Goal: Information Seeking & Learning: Learn about a topic

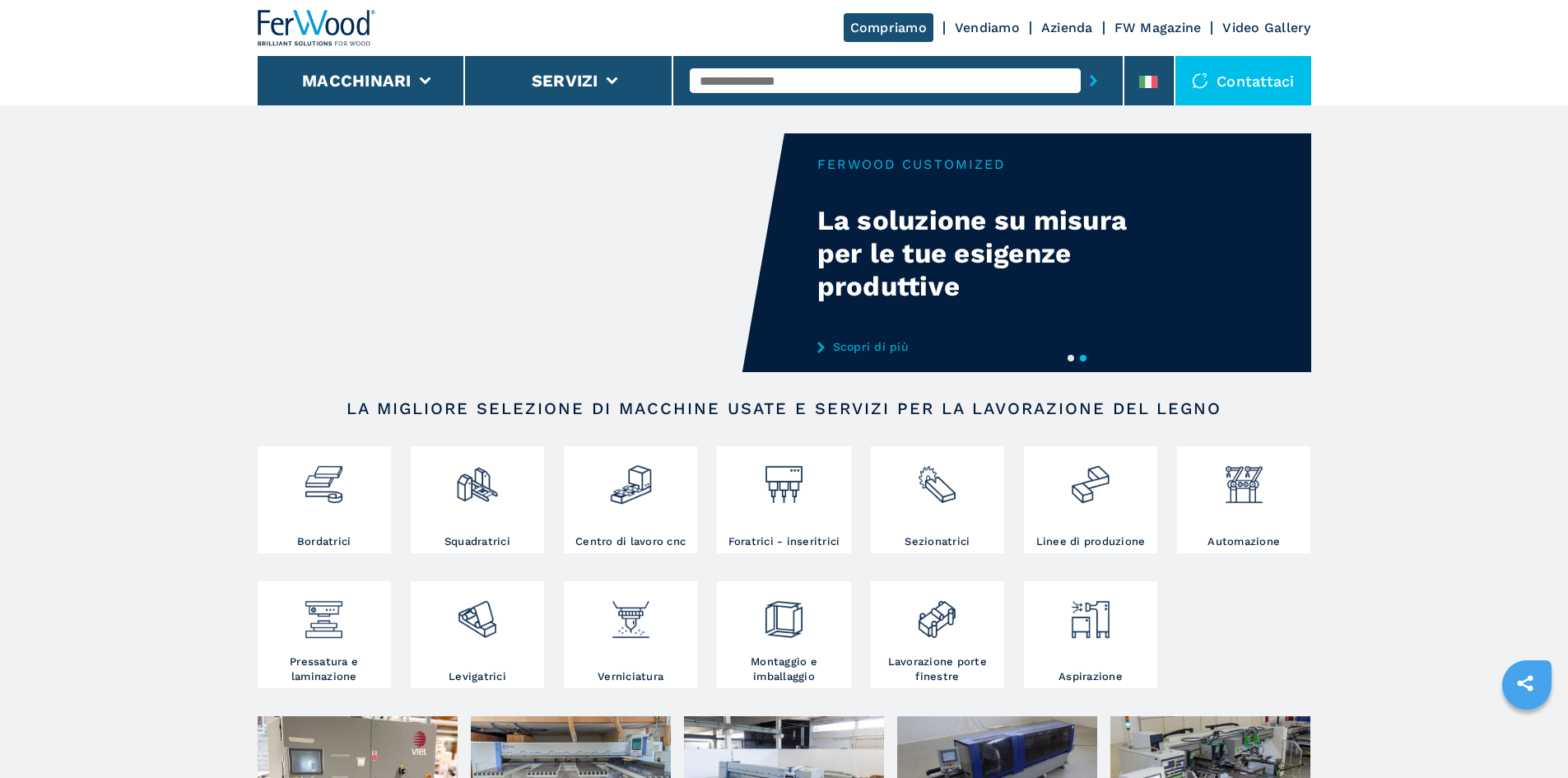
click at [1001, 28] on link "Vendiamo" at bounding box center [988, 28] width 65 height 15
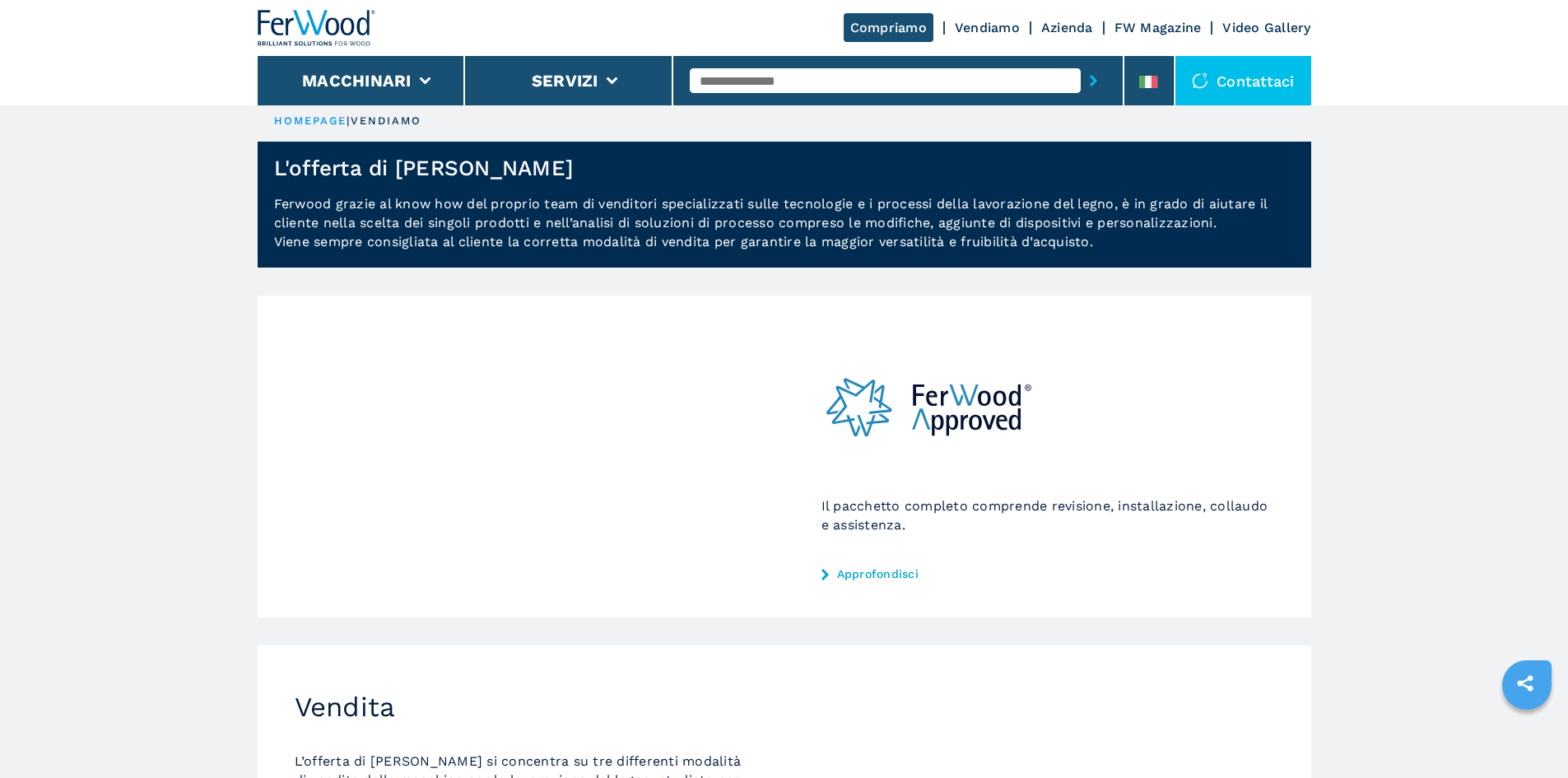
scroll to position [164, 0]
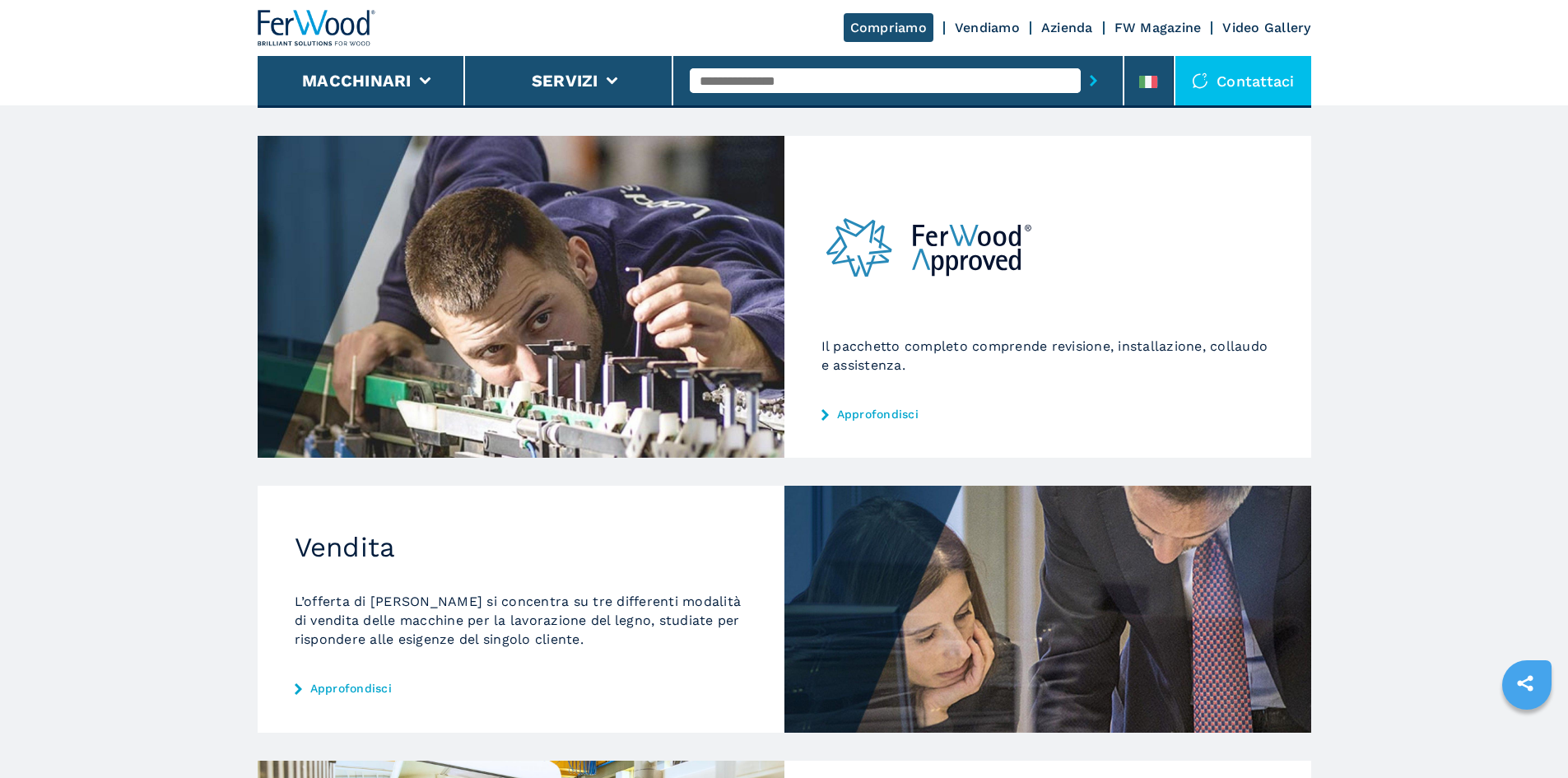
click at [890, 408] on link "Approfondisci" at bounding box center [1048, 414] width 453 height 13
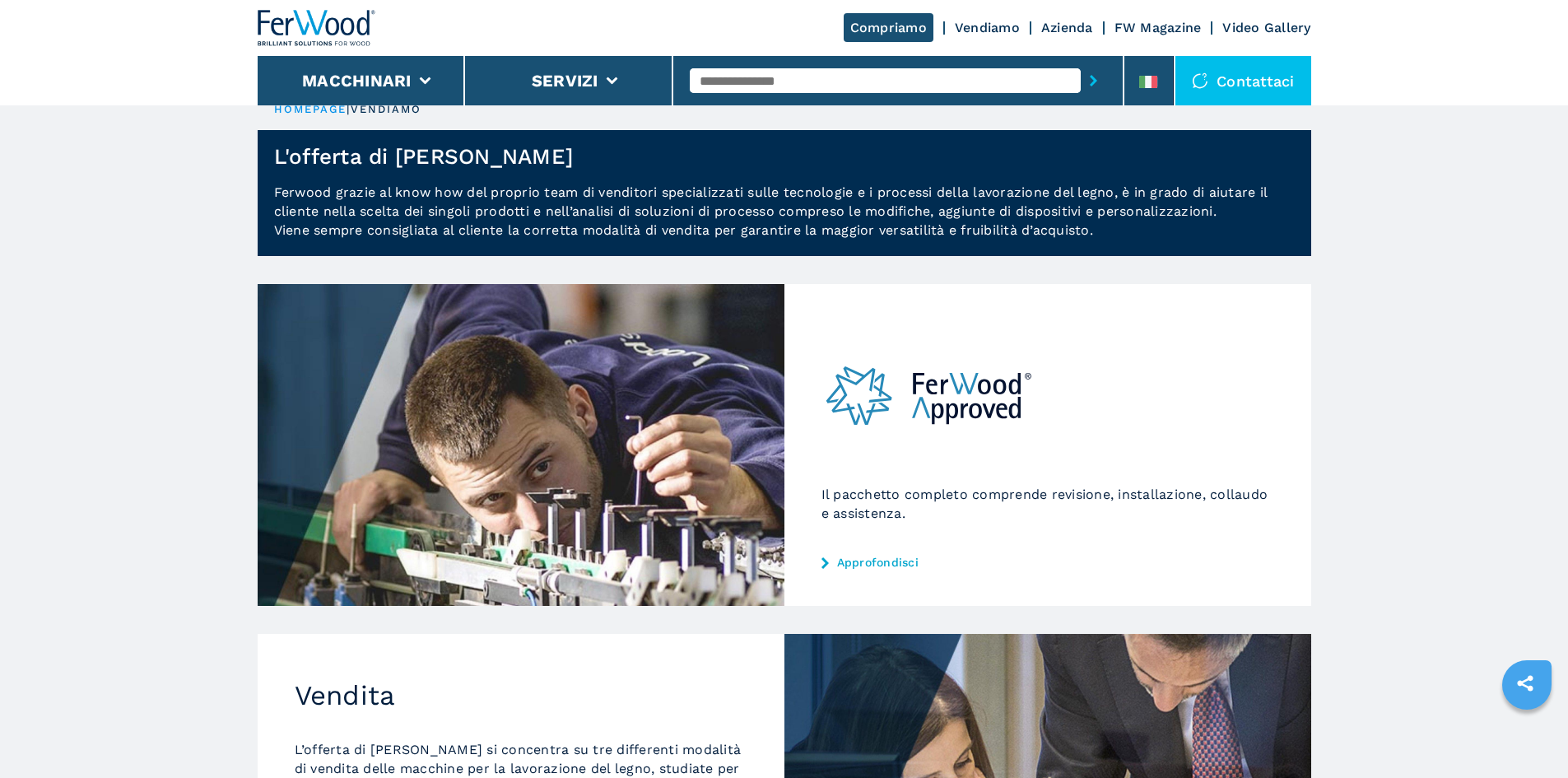
scroll to position [0, 0]
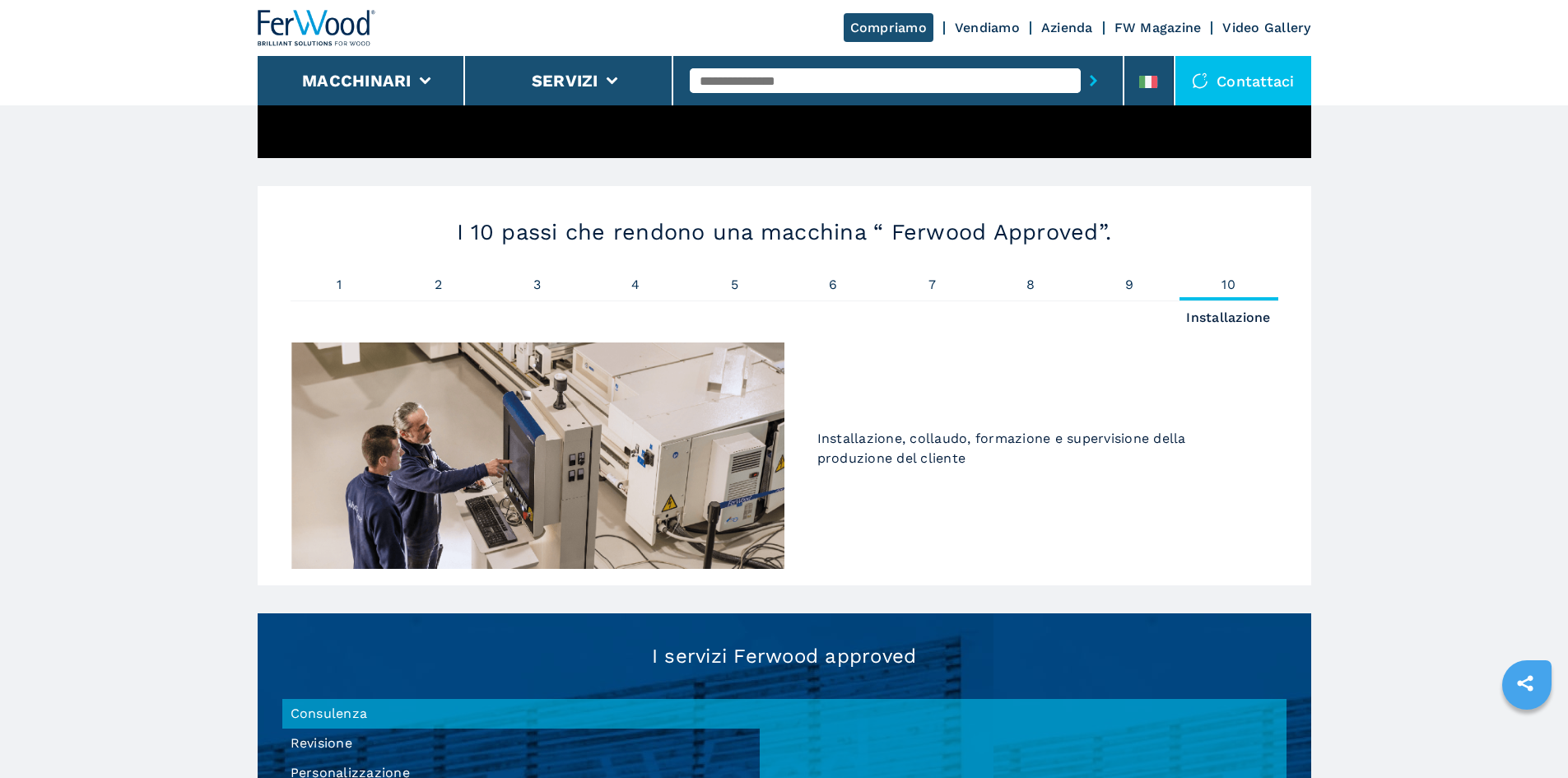
scroll to position [988, 0]
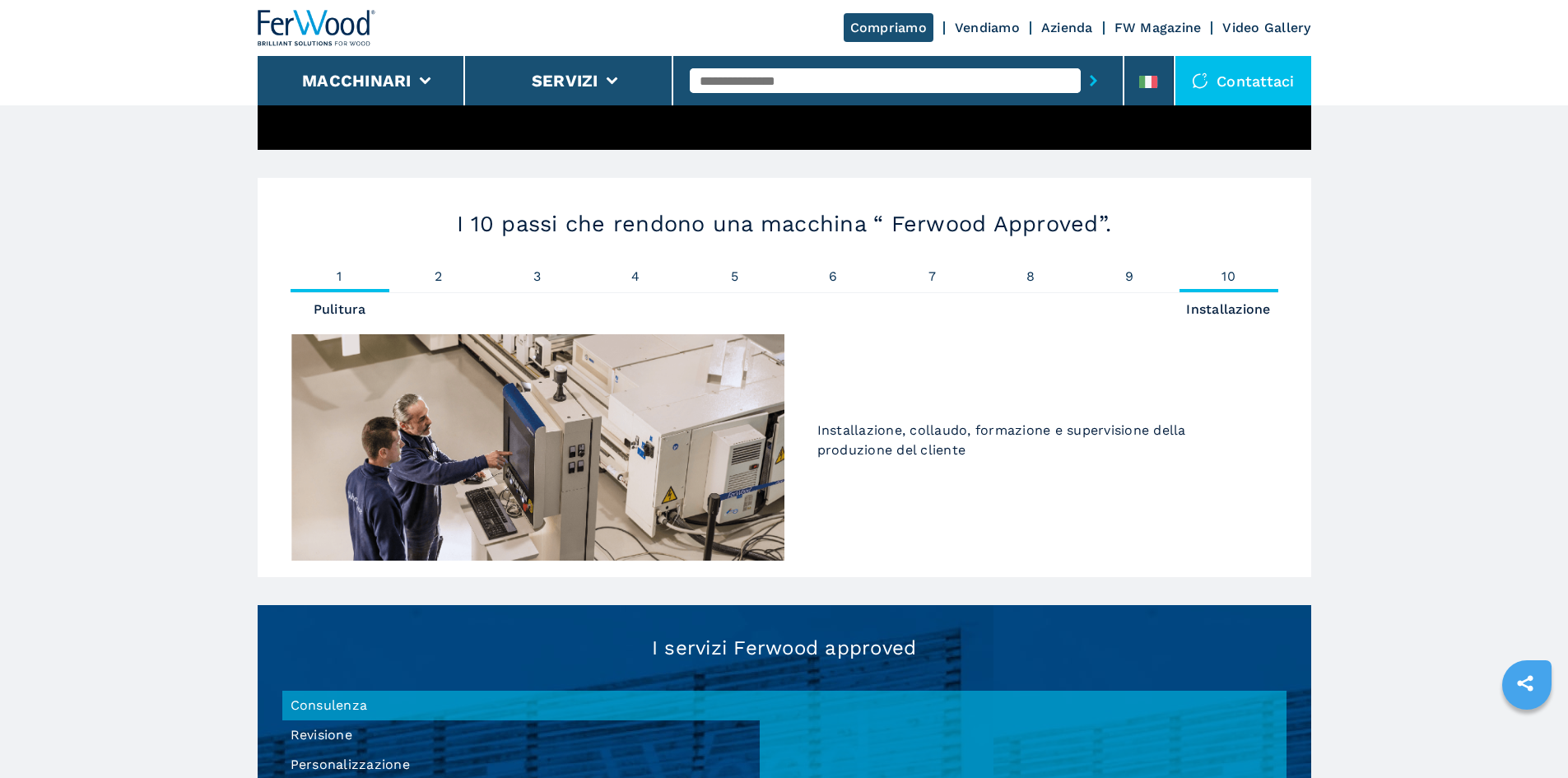
click at [359, 289] on li "1 Pulitura" at bounding box center [340, 281] width 99 height 22
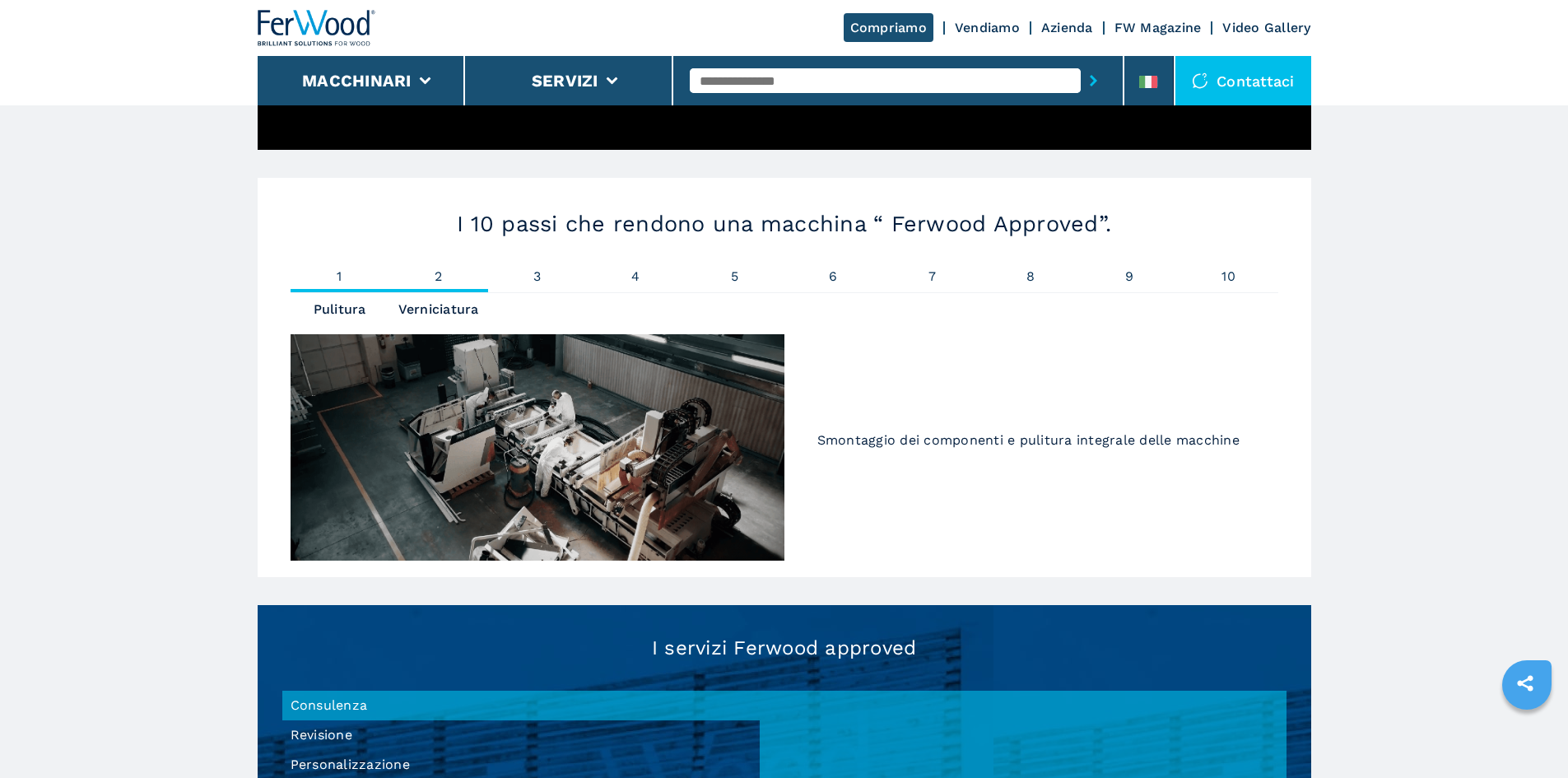
click at [430, 275] on span "2" at bounding box center [438, 276] width 99 height 13
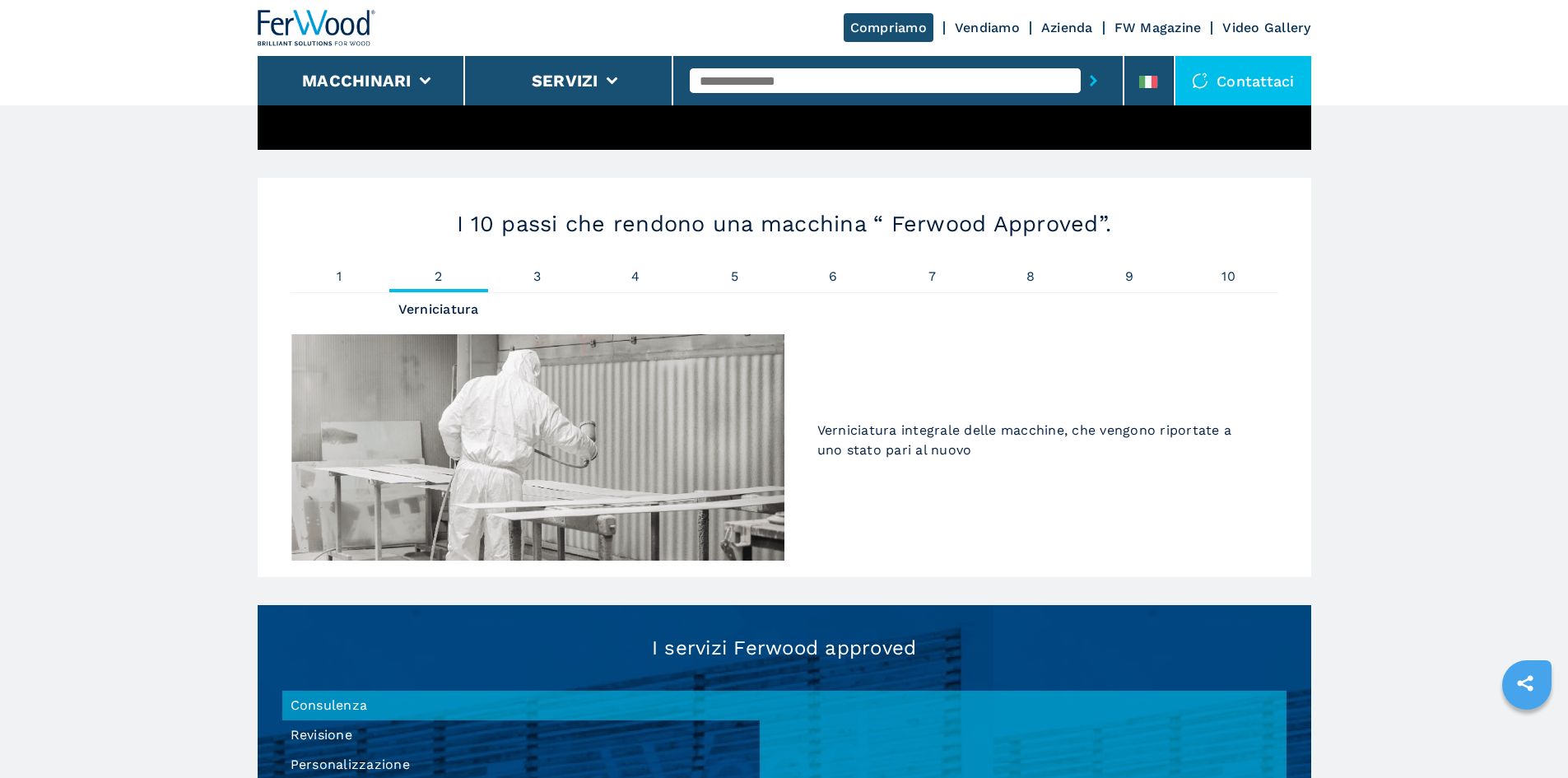
drag, startPoint x: 545, startPoint y: 275, endPoint x: 623, endPoint y: 258, distance: 79.8
click at [556, 272] on span "3" at bounding box center [537, 276] width 99 height 13
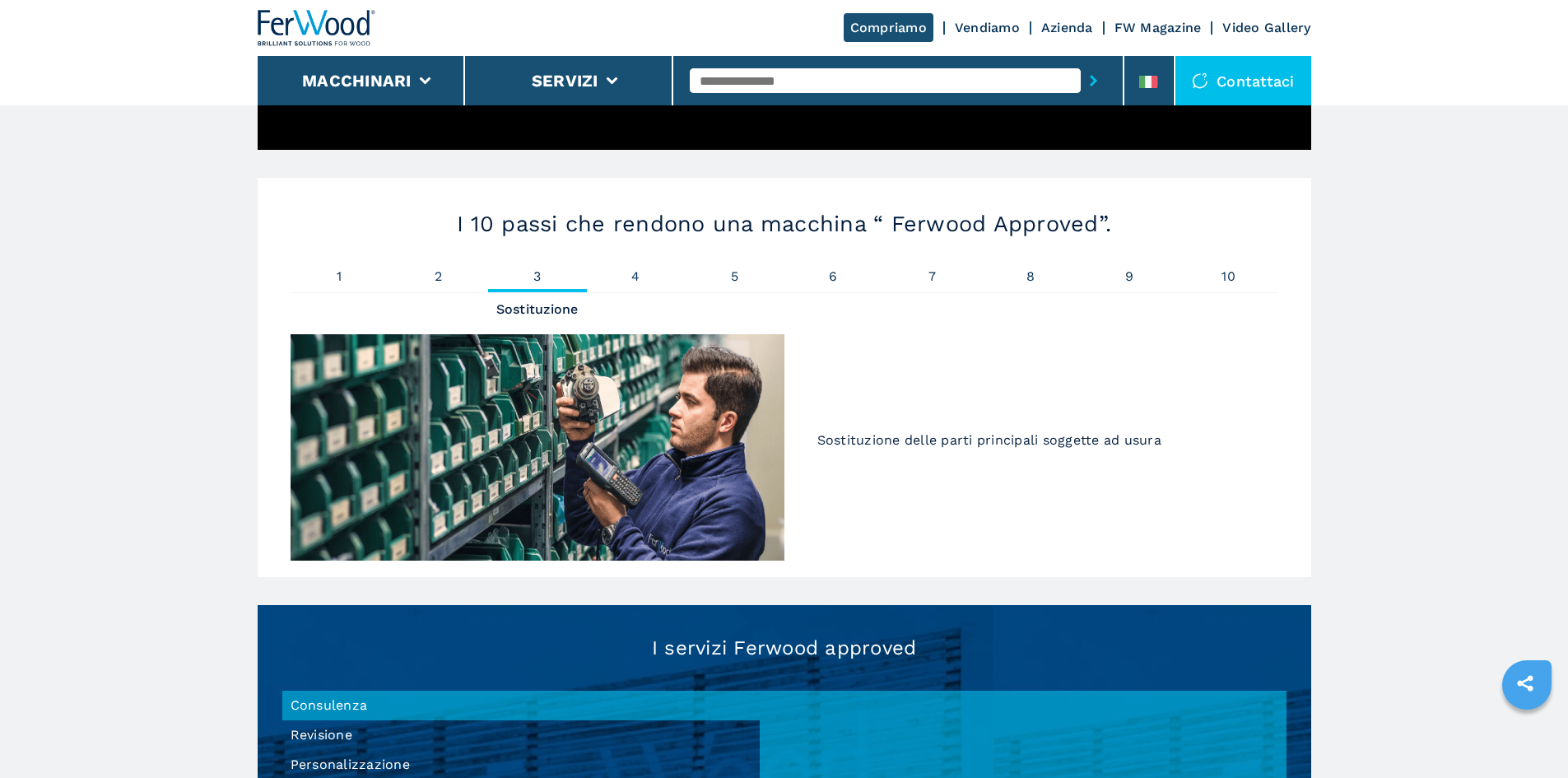
drag, startPoint x: 625, startPoint y: 258, endPoint x: 635, endPoint y: 262, distance: 10.8
click at [635, 262] on div "I 10 passi che rendono una macchina “ Ferwood Approved”. 1 Pulitura 2 Verniciat…" at bounding box center [784, 378] width 1053 height 399
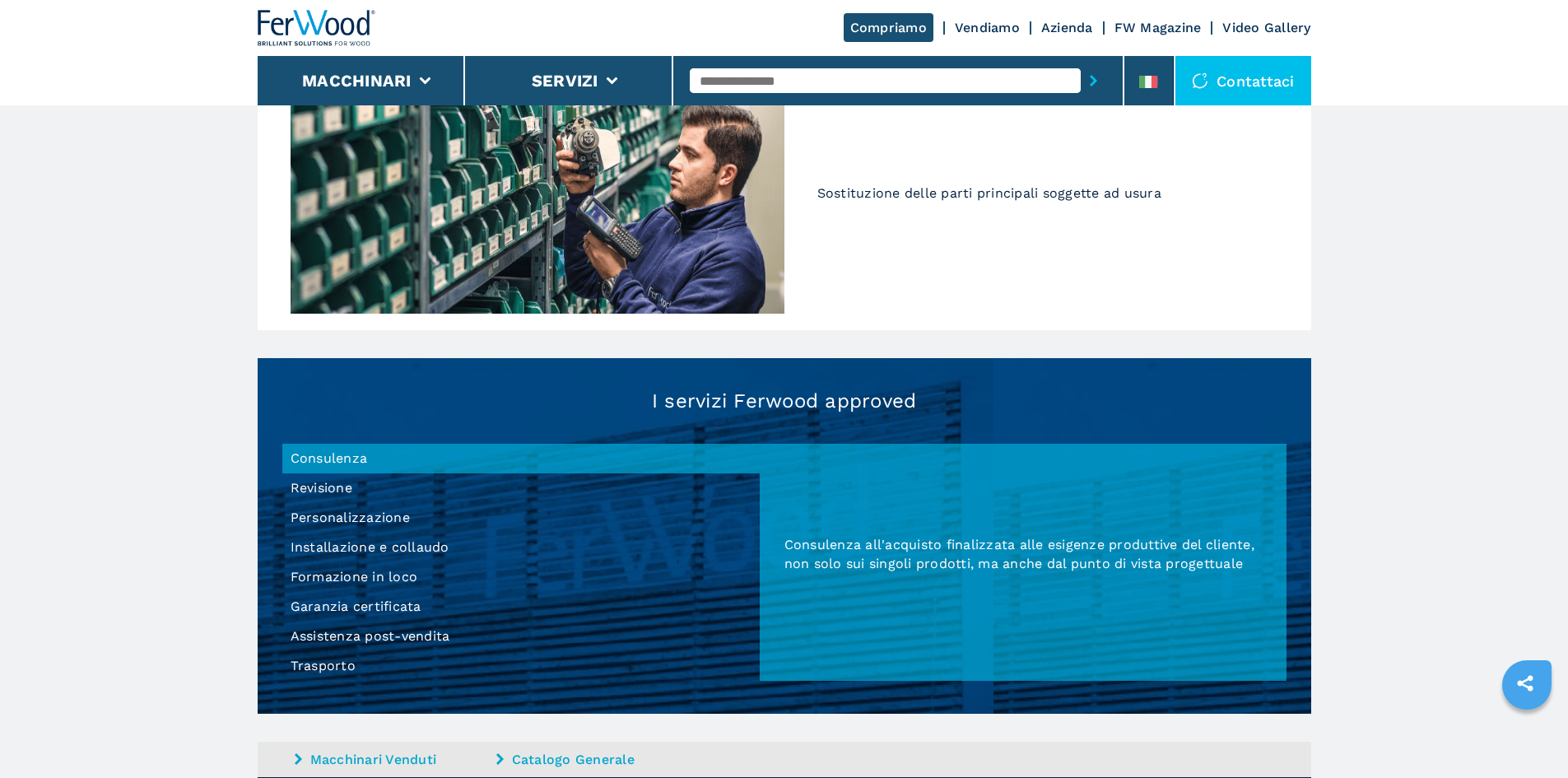
scroll to position [1399, 0]
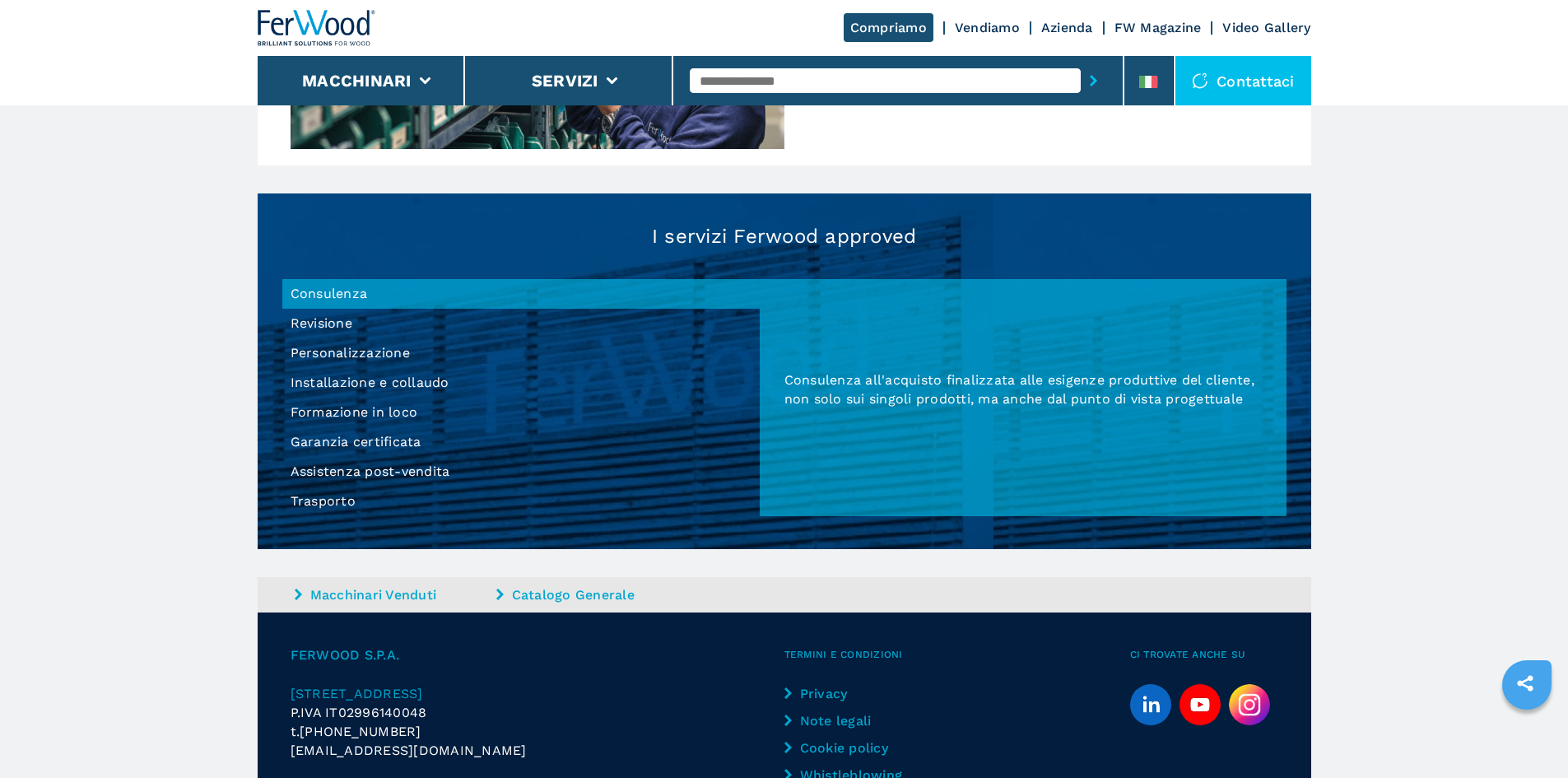
click at [373, 480] on li "Assistenza post-vendita" at bounding box center [521, 472] width 478 height 29
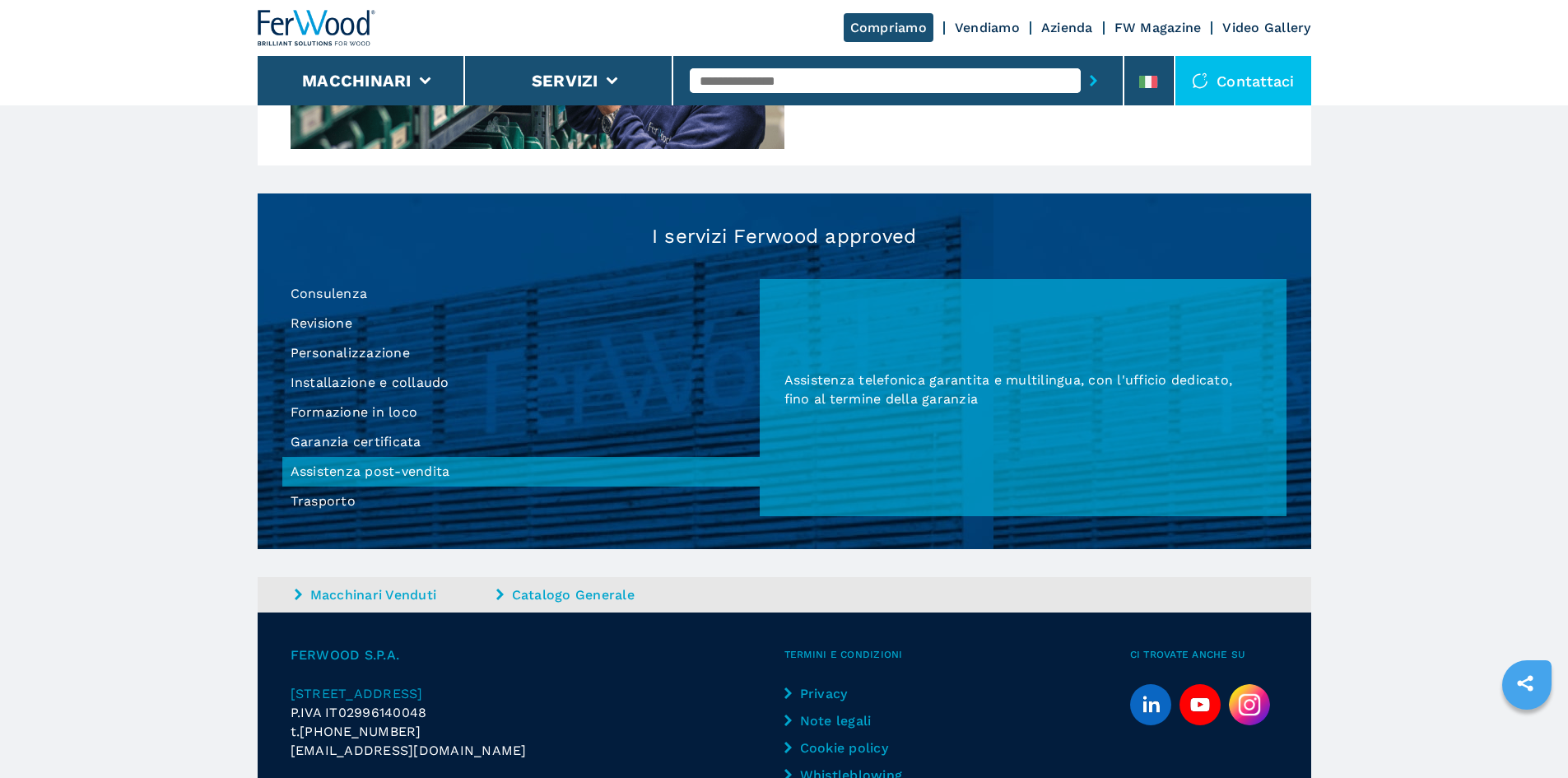
click at [374, 512] on li "Trasporto" at bounding box center [521, 501] width 478 height 29
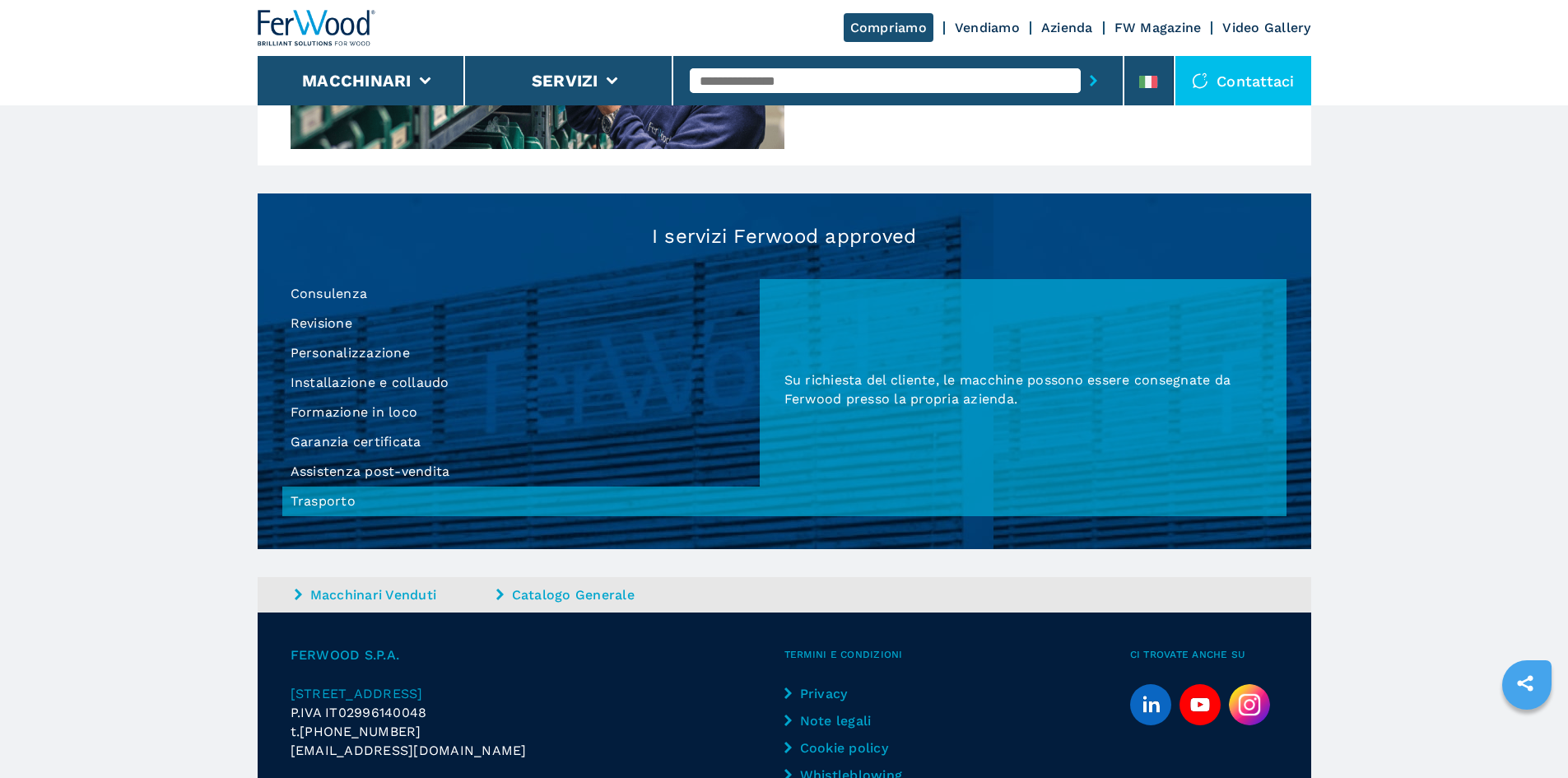
click at [418, 472] on li "Assistenza post-vendita" at bounding box center [521, 472] width 478 height 29
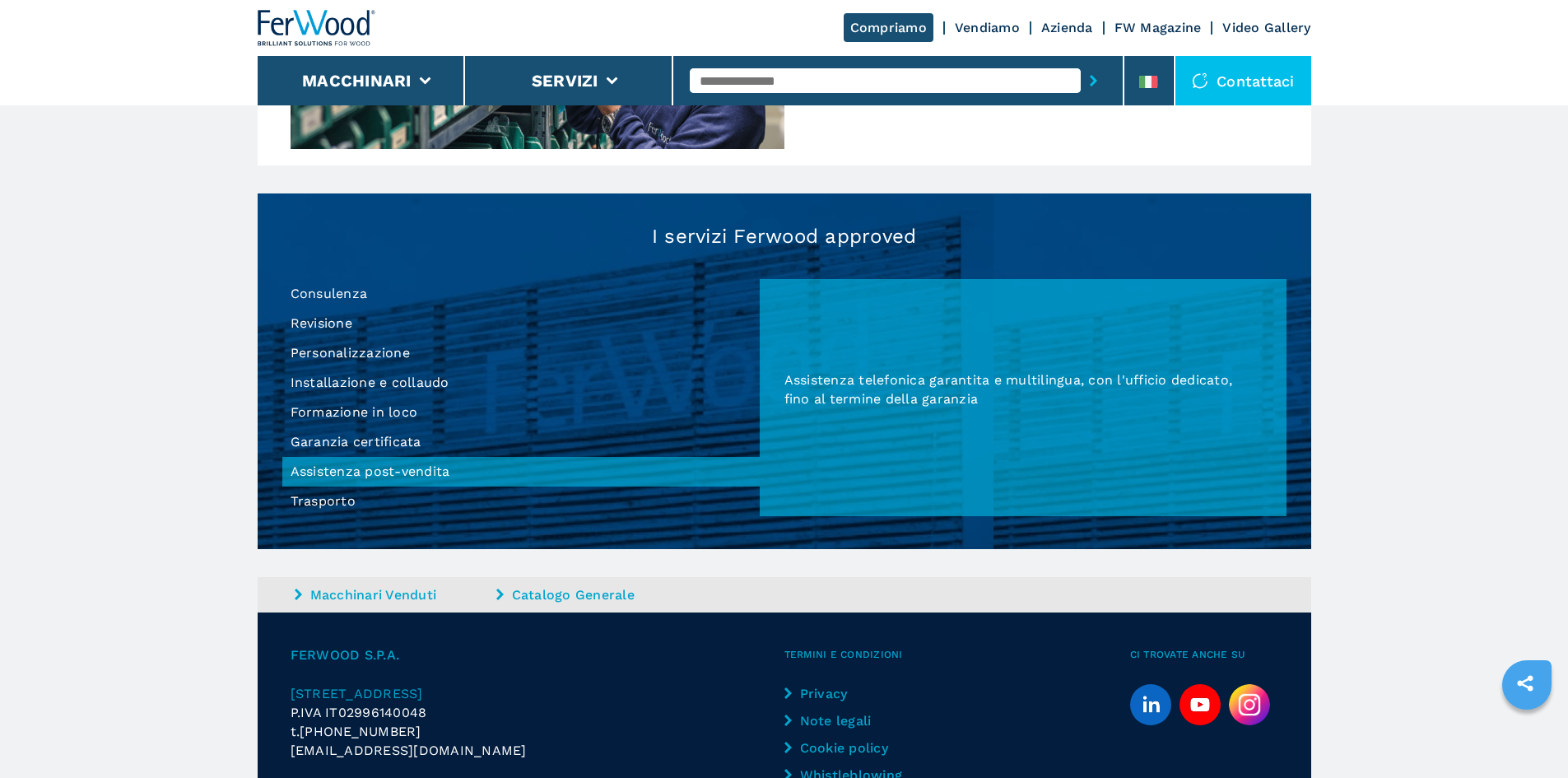
click at [428, 440] on li "Garanzia certificata" at bounding box center [521, 441] width 478 height 29
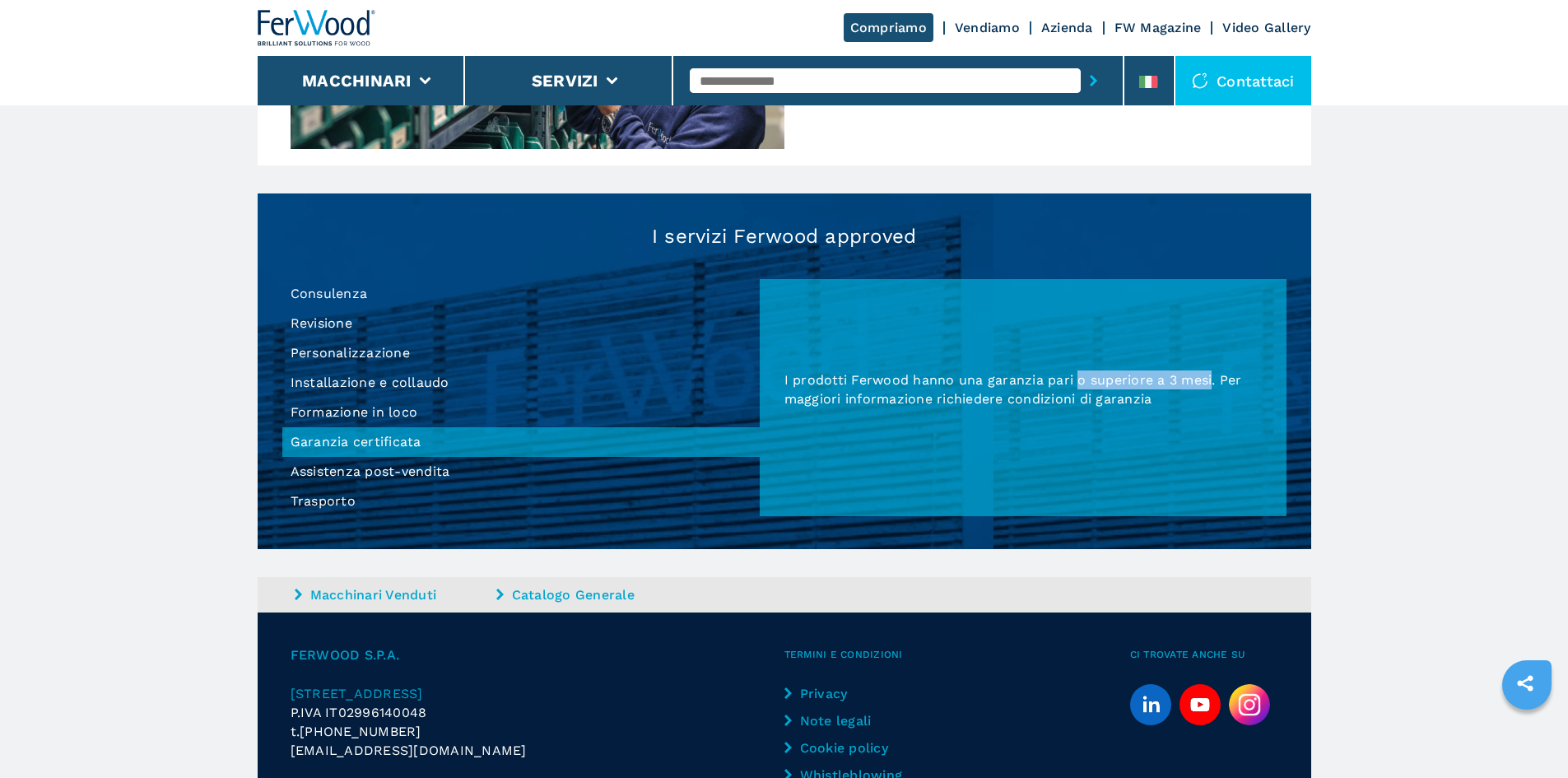
drag, startPoint x: 1211, startPoint y: 373, endPoint x: 1078, endPoint y: 377, distance: 133.1
click at [1078, 377] on span "I prodotti Ferwood hanno una garanzia pari o superiore a 3 mesi. Per maggiori i…" at bounding box center [1014, 389] width 458 height 34
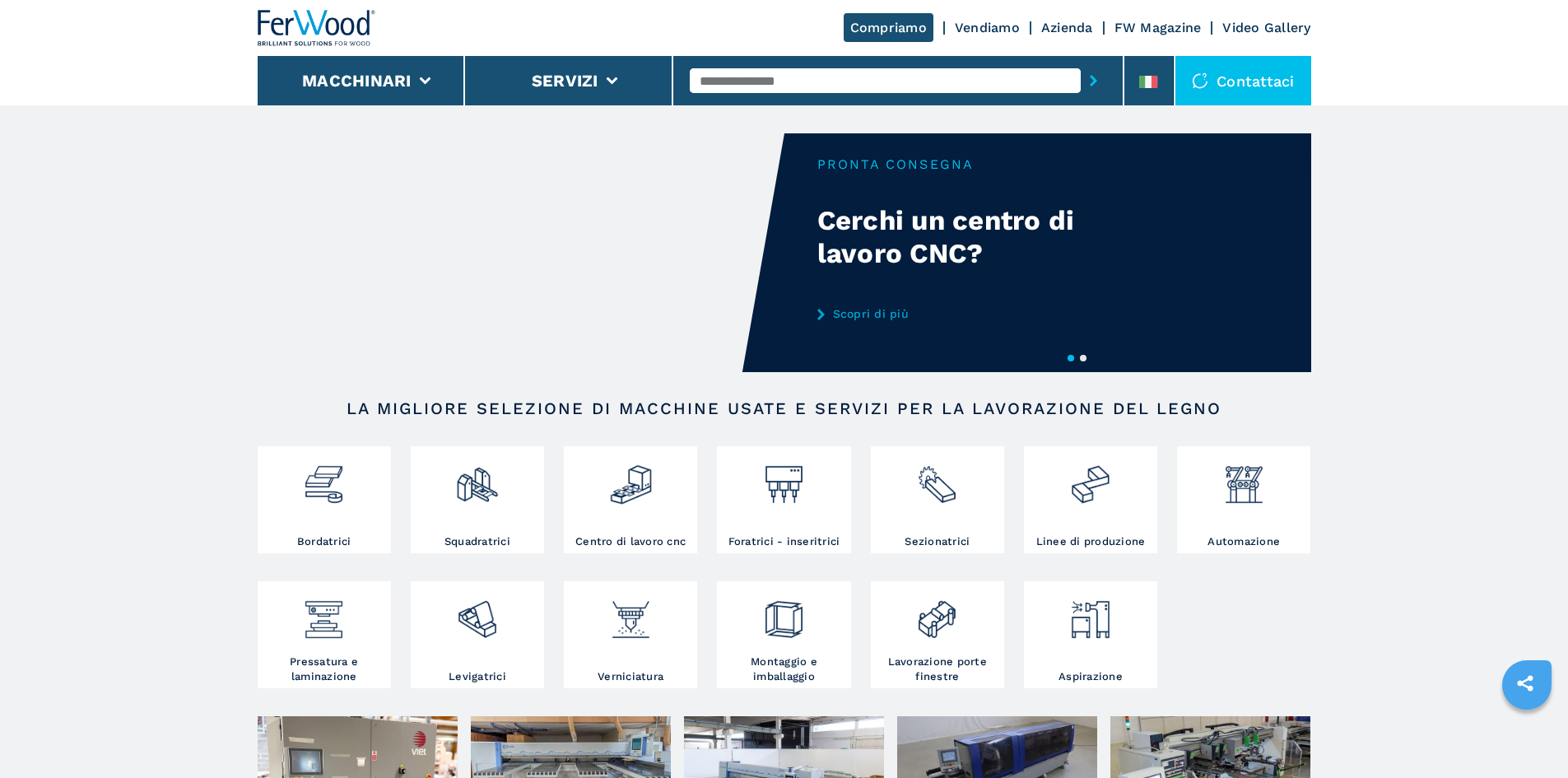
click at [994, 25] on link "Vendiamo" at bounding box center [988, 28] width 65 height 15
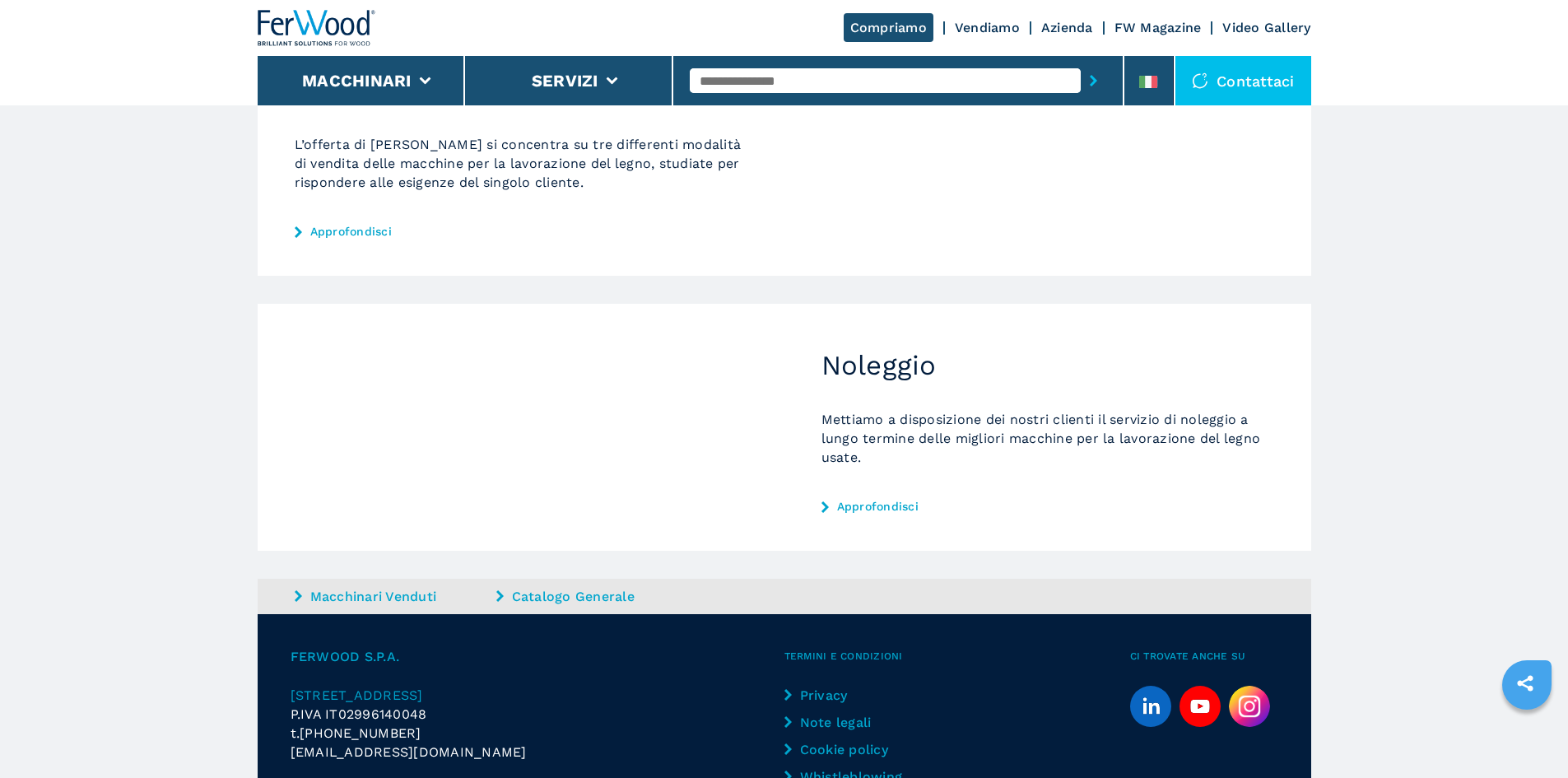
scroll to position [395, 0]
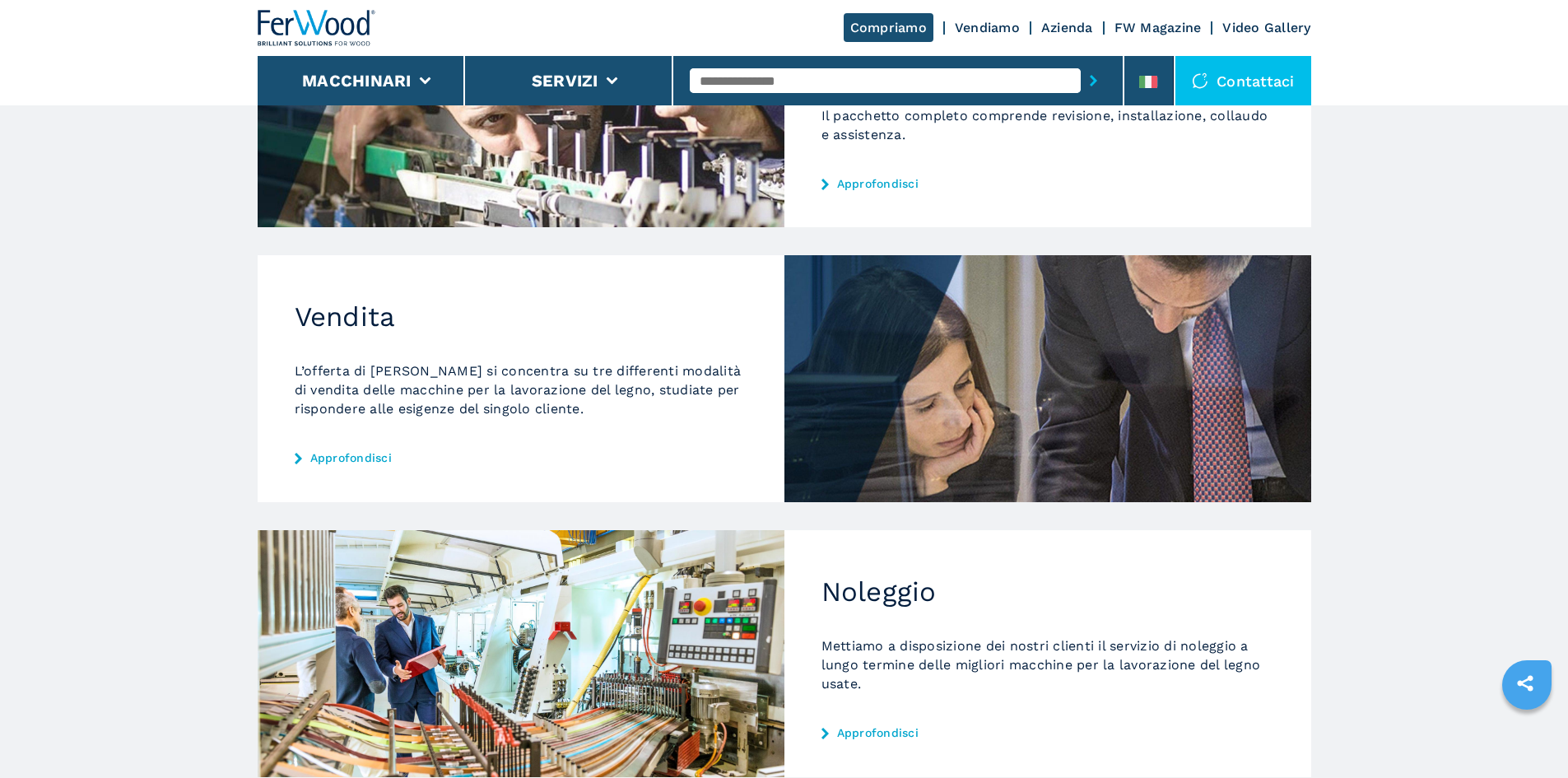
click at [358, 458] on link "Approfondisci" at bounding box center [521, 457] width 453 height 13
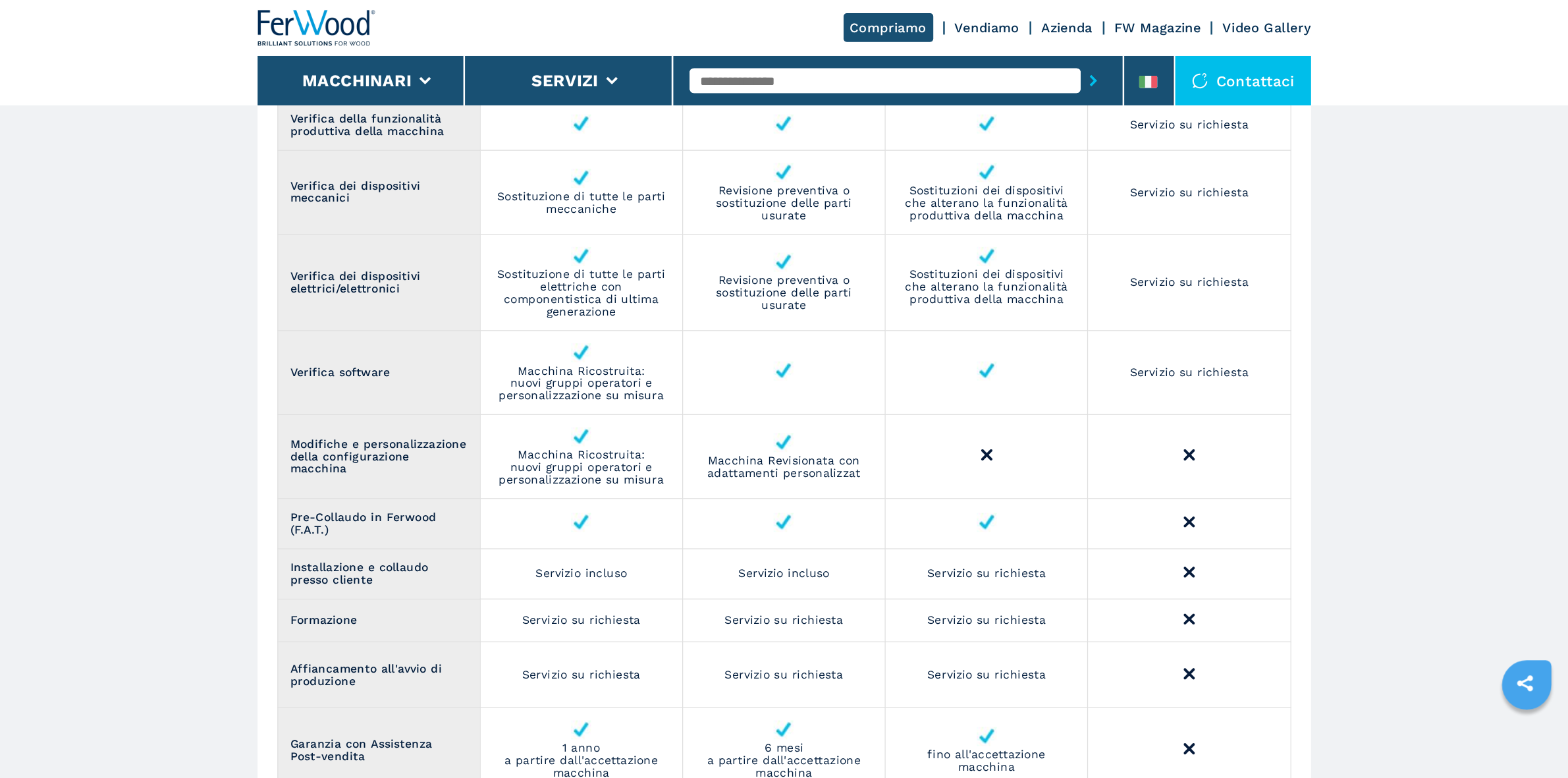
scroll to position [1712, 0]
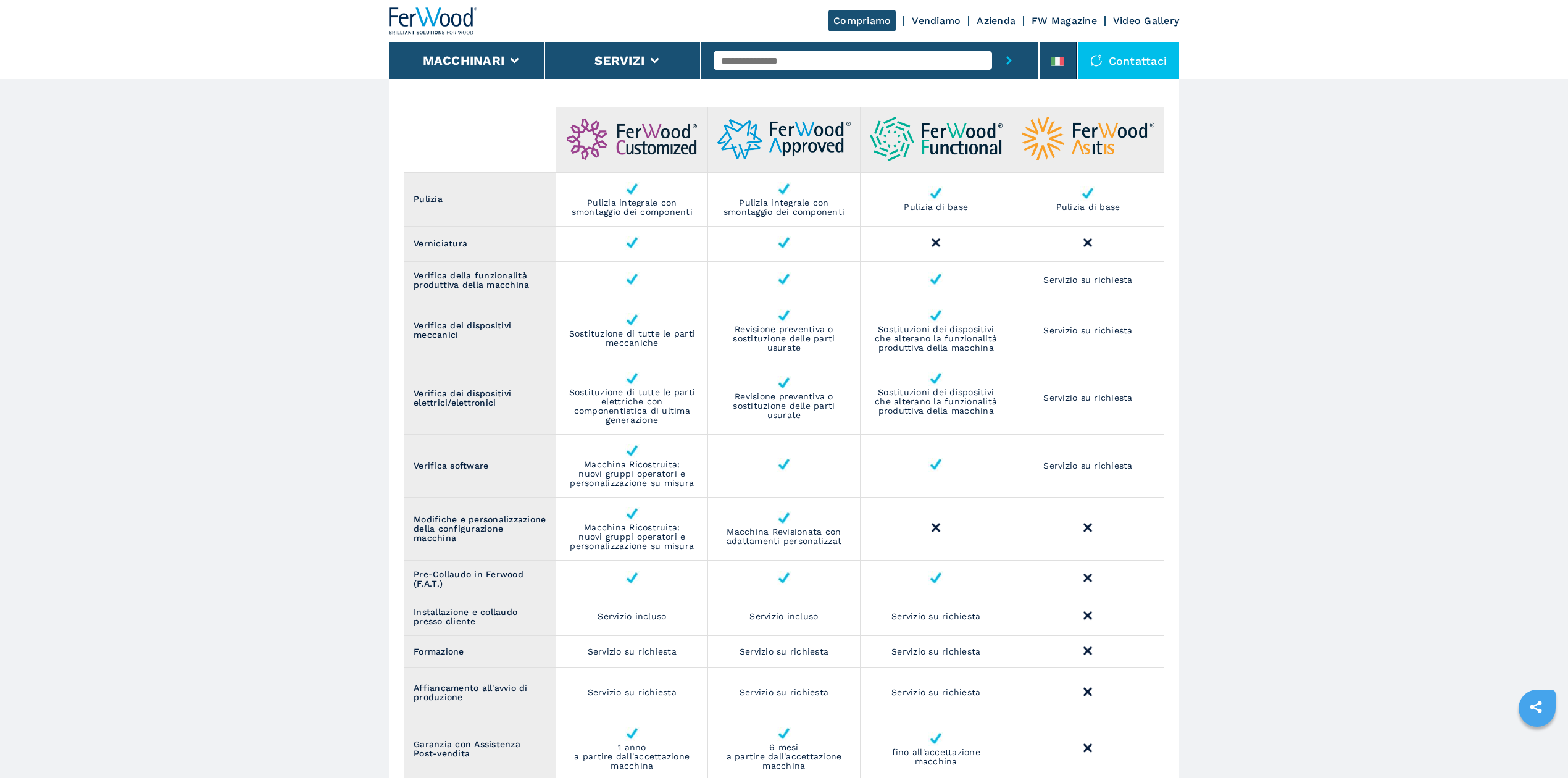
scroll to position [1416, 0]
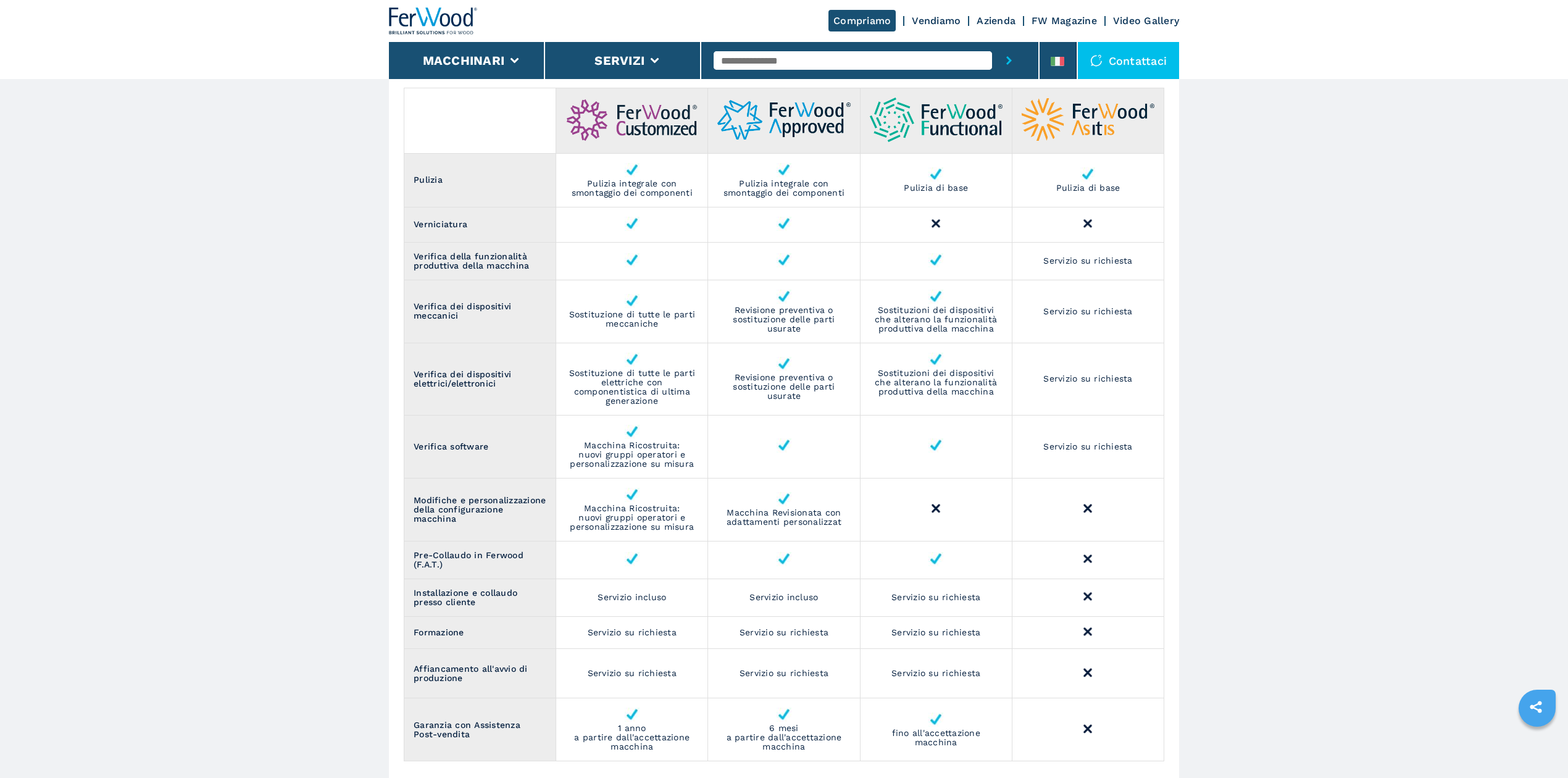
drag, startPoint x: 1287, startPoint y: 270, endPoint x: 1294, endPoint y: 278, distance: 10.6
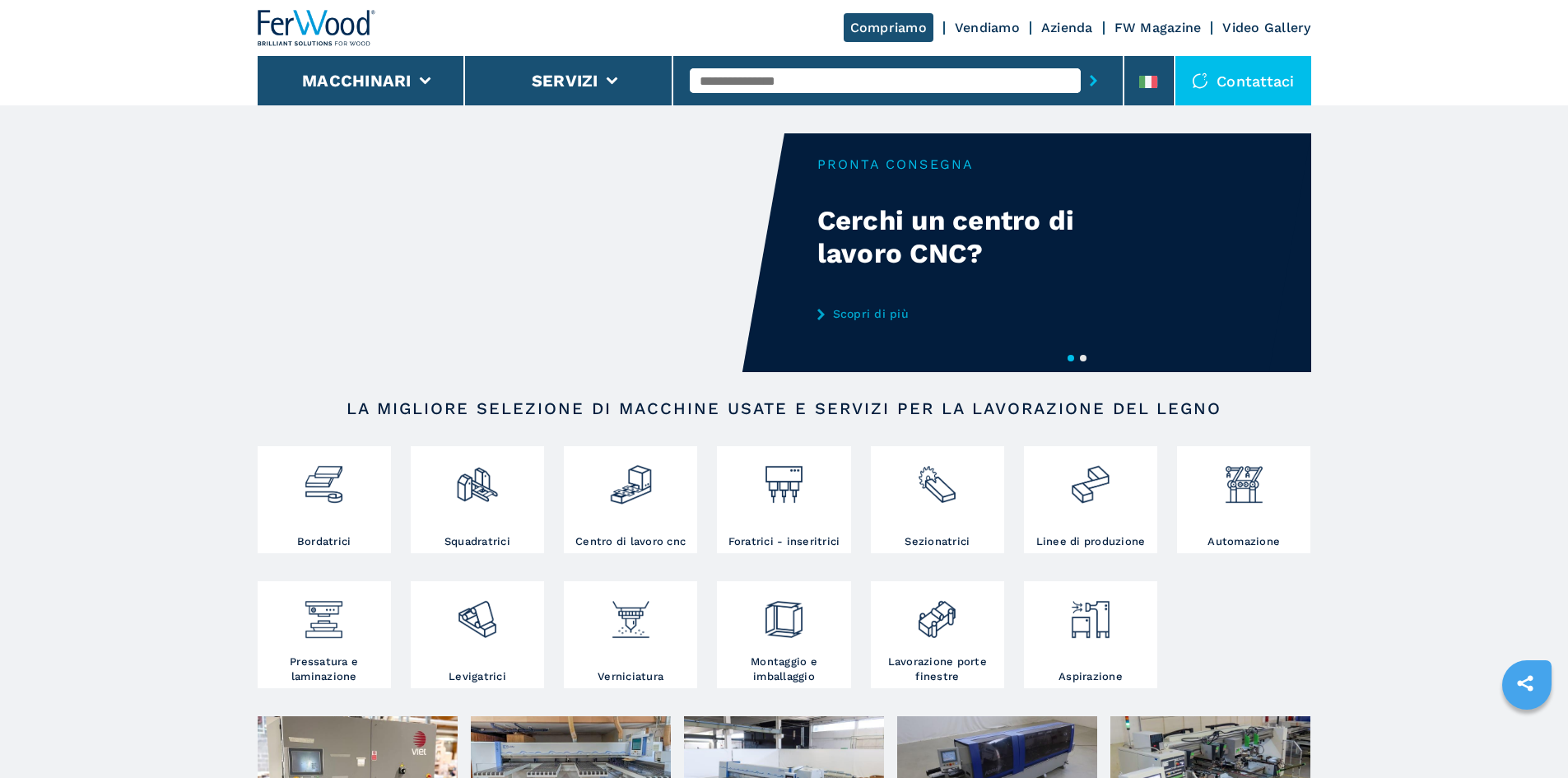
click at [995, 21] on link "Vendiamo" at bounding box center [988, 28] width 65 height 15
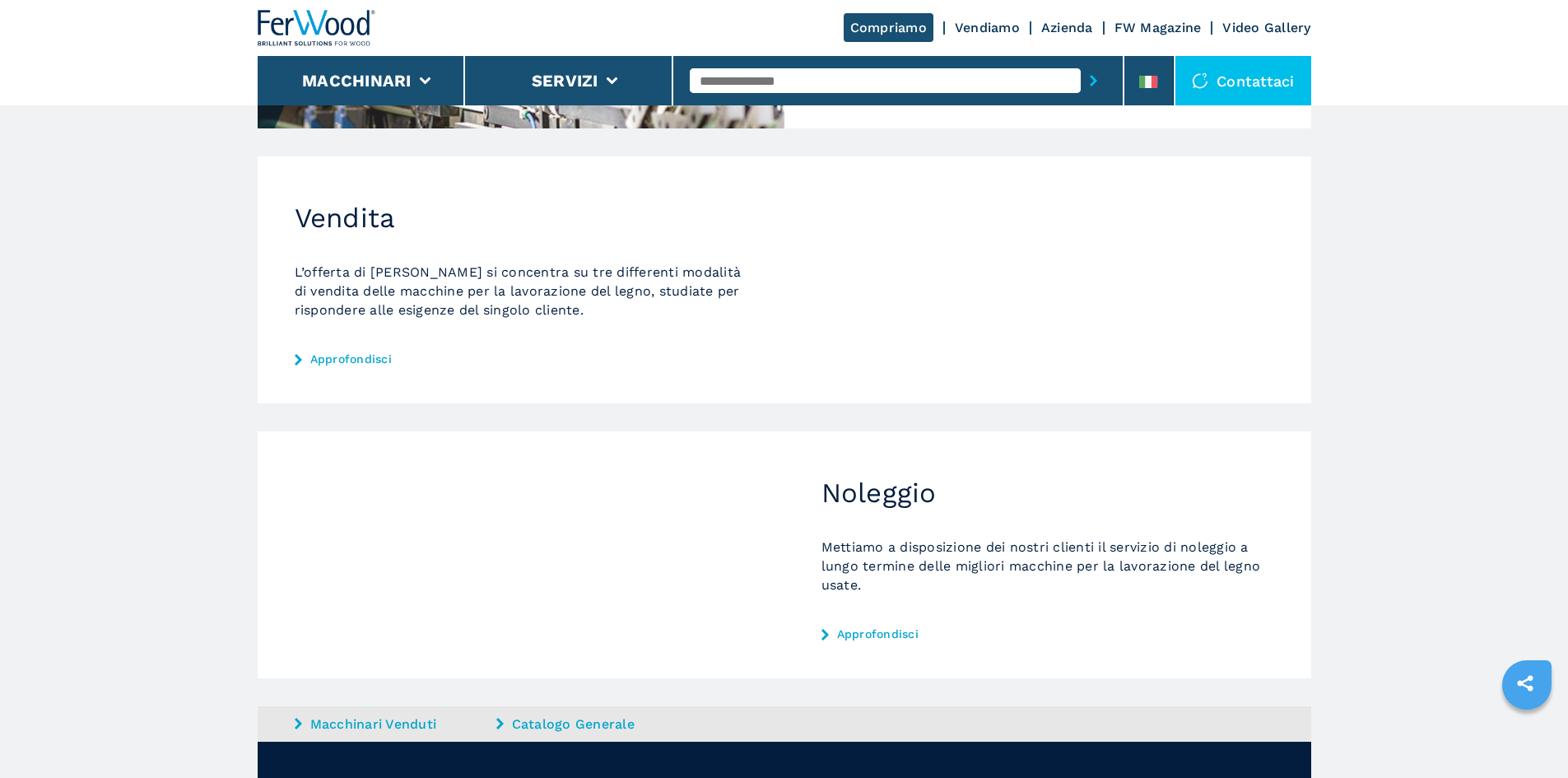
scroll to position [164, 0]
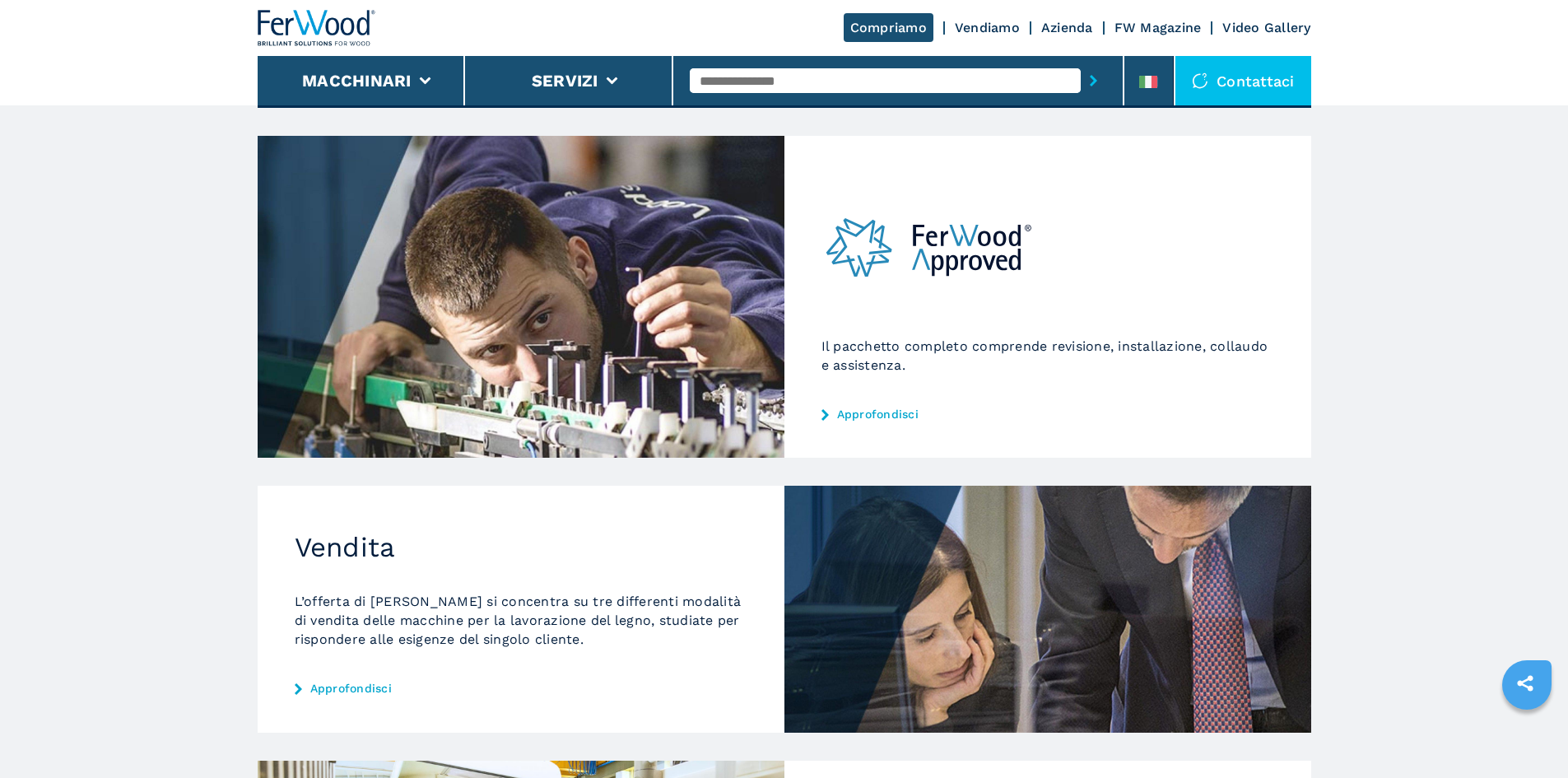
click at [844, 415] on link "Approfondisci" at bounding box center [1048, 414] width 453 height 13
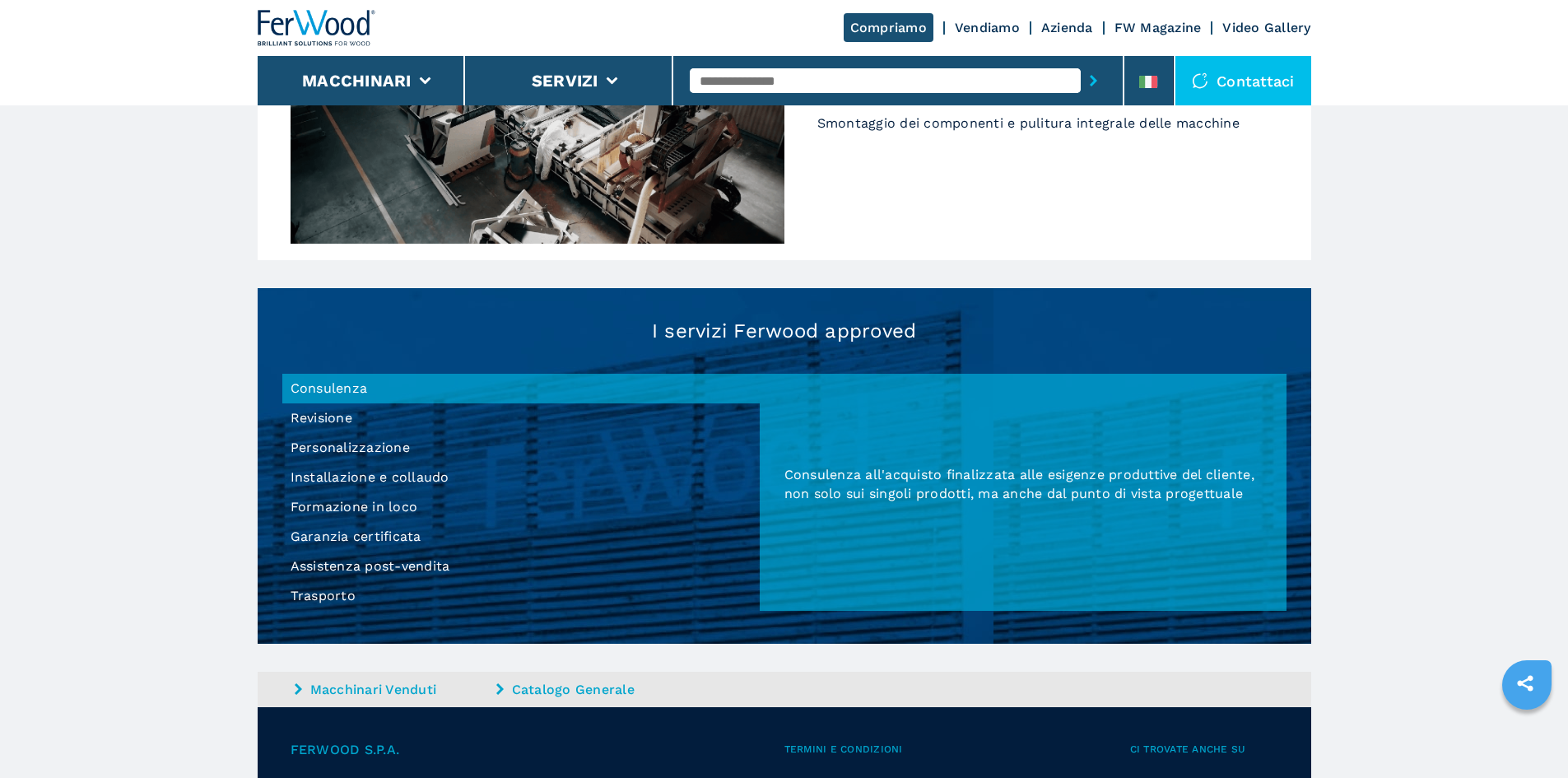
scroll to position [1501, 0]
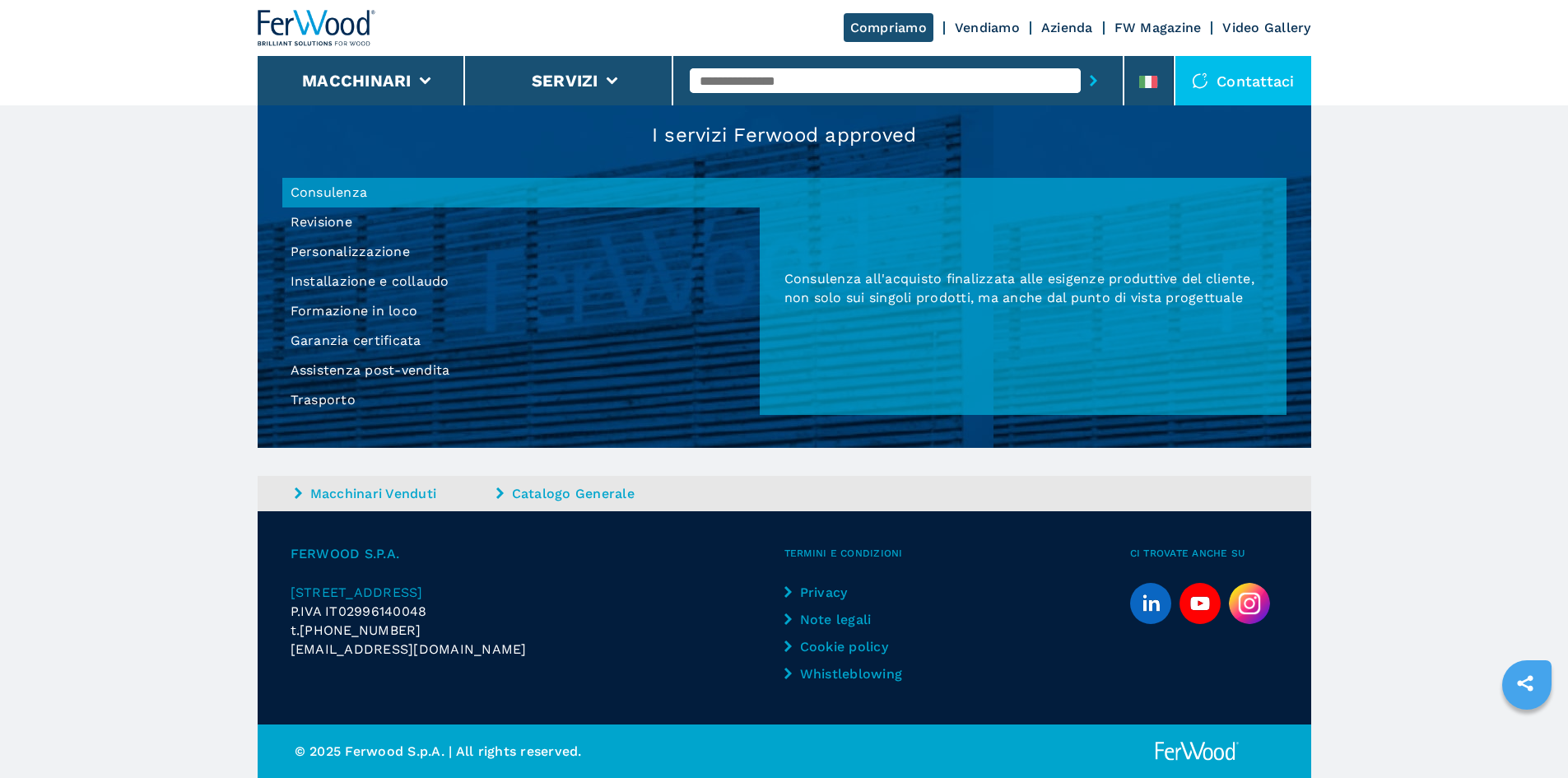
click at [378, 343] on li "Garanzia certificata" at bounding box center [521, 341] width 478 height 29
